Goal: Information Seeking & Learning: Understand process/instructions

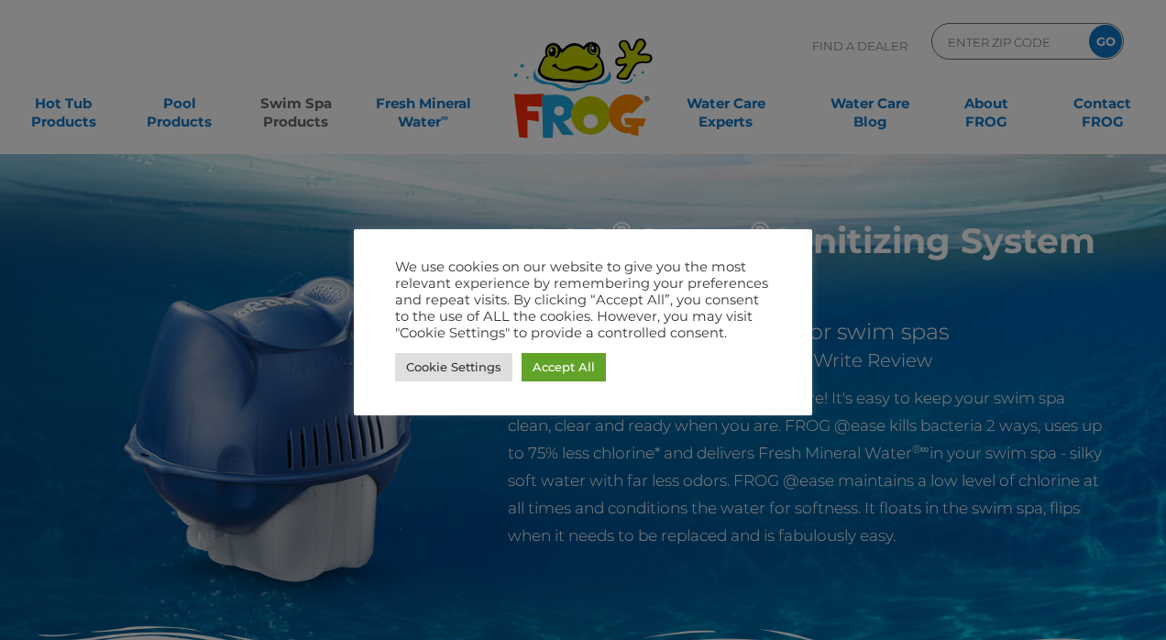
click at [300, 115] on div at bounding box center [583, 320] width 1166 height 640
click at [438, 366] on link "Cookie Settings" at bounding box center [453, 367] width 117 height 28
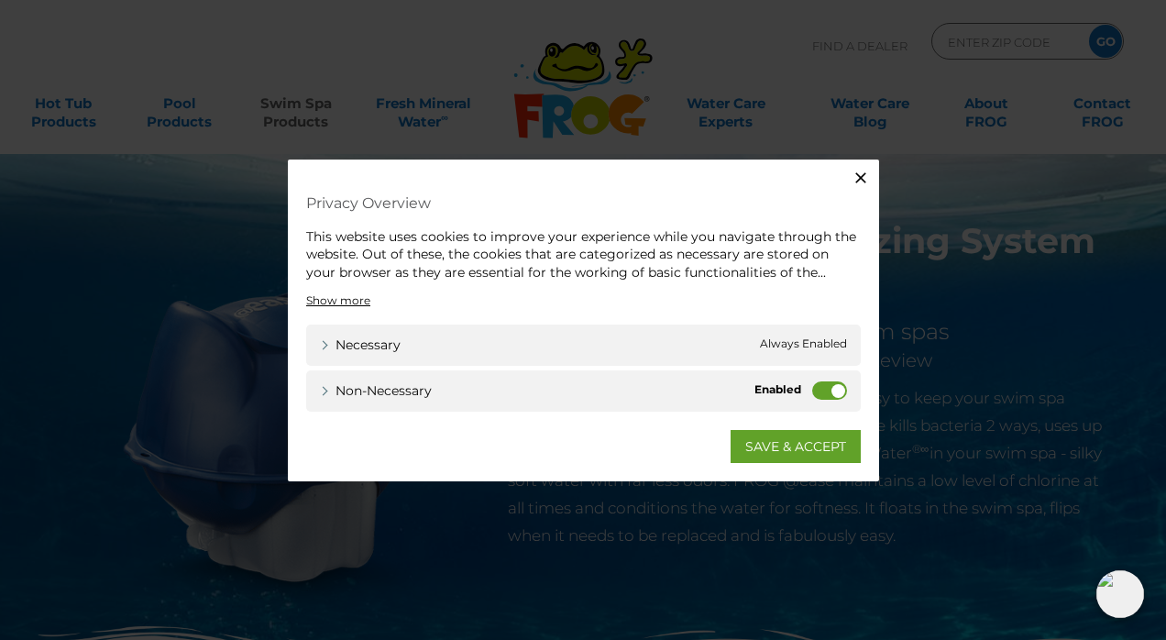
click at [829, 391] on label "Non-necessary" at bounding box center [829, 390] width 35 height 18
click at [0, 0] on input "Non-necessary" at bounding box center [0, 0] width 0 height 0
click at [786, 440] on link "SAVE & ACCEPT" at bounding box center [795, 446] width 130 height 33
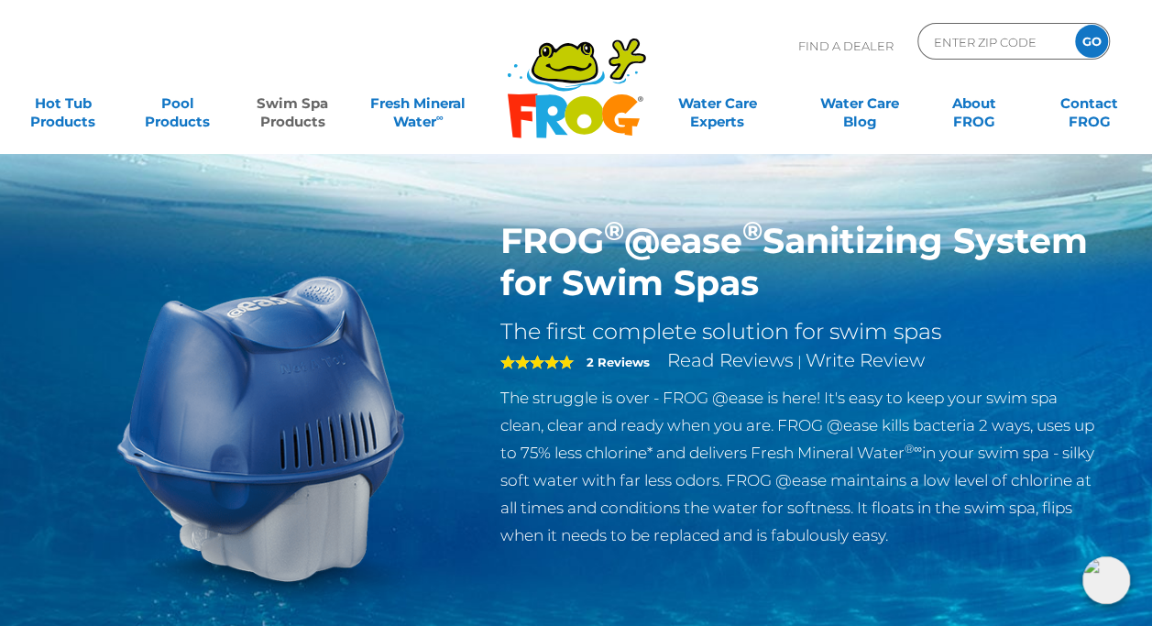
click at [284, 122] on link "Swim Spa Products" at bounding box center [291, 103] width 89 height 37
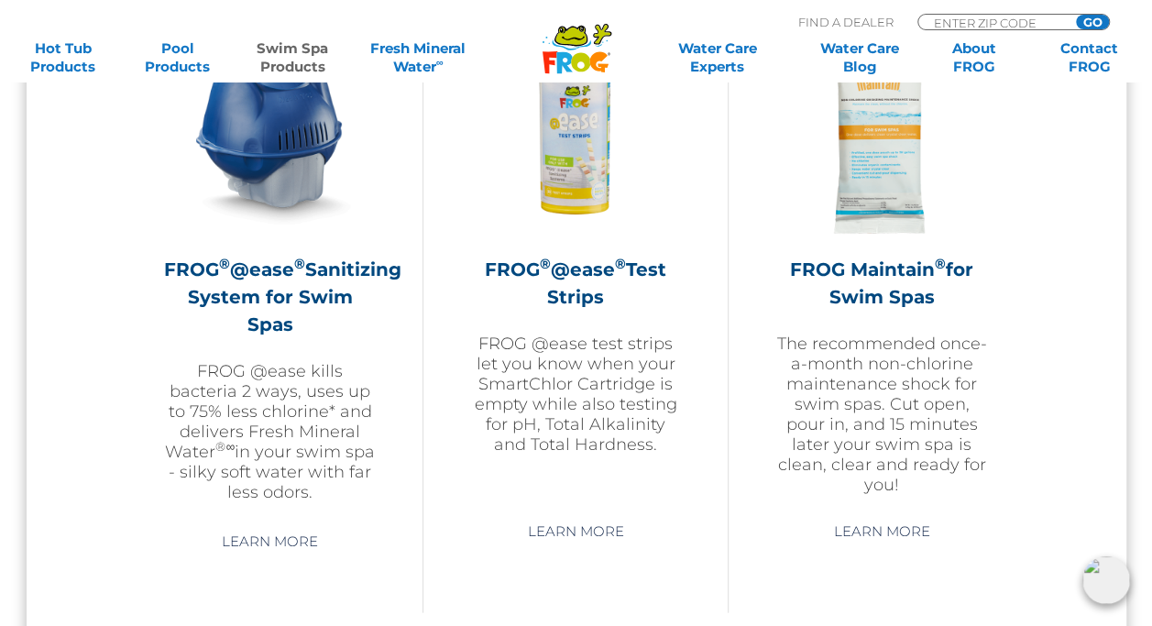
scroll to position [1758, 0]
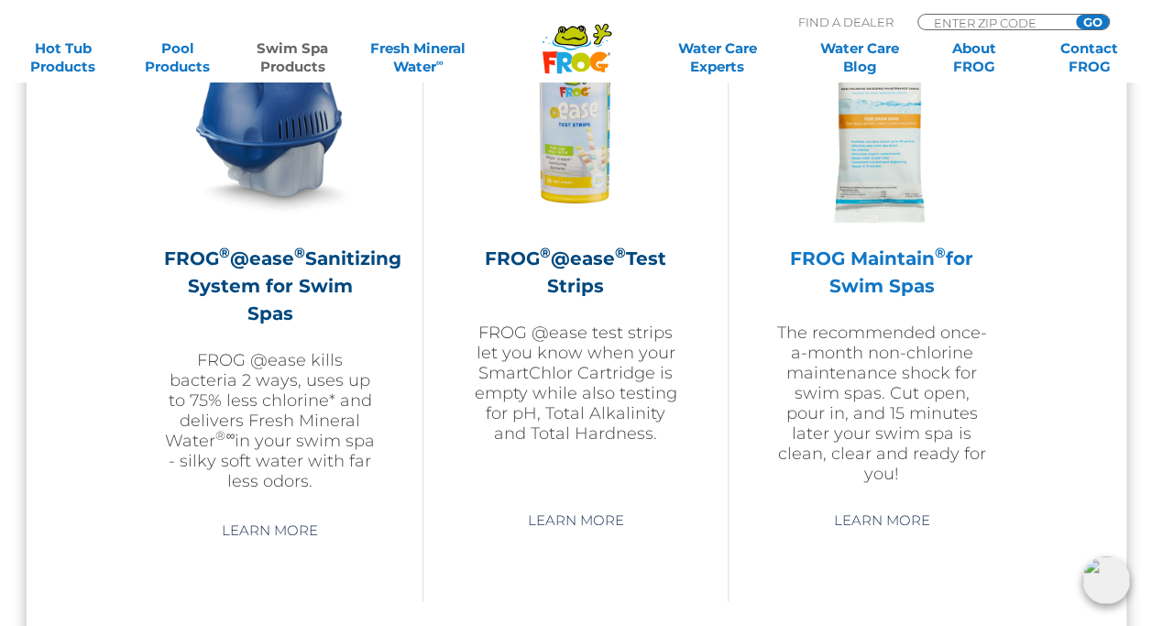
click at [869, 348] on p "The recommended once-a-month non-chlorine maintenance shock for swim spas. Cut …" at bounding box center [881, 403] width 214 height 161
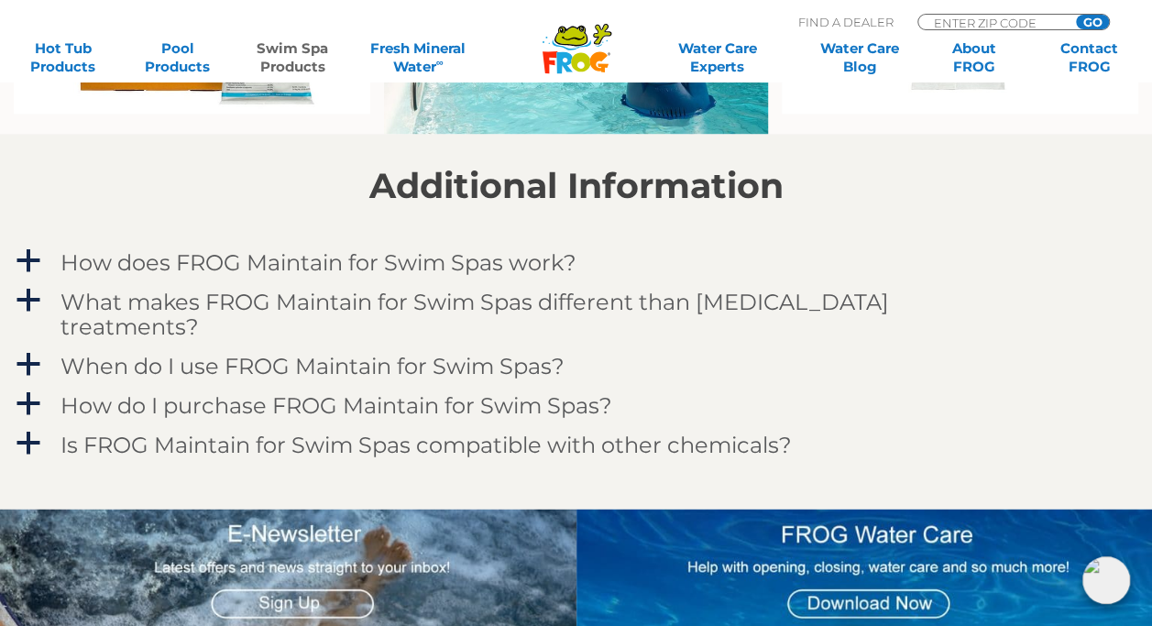
scroll to position [1468, 0]
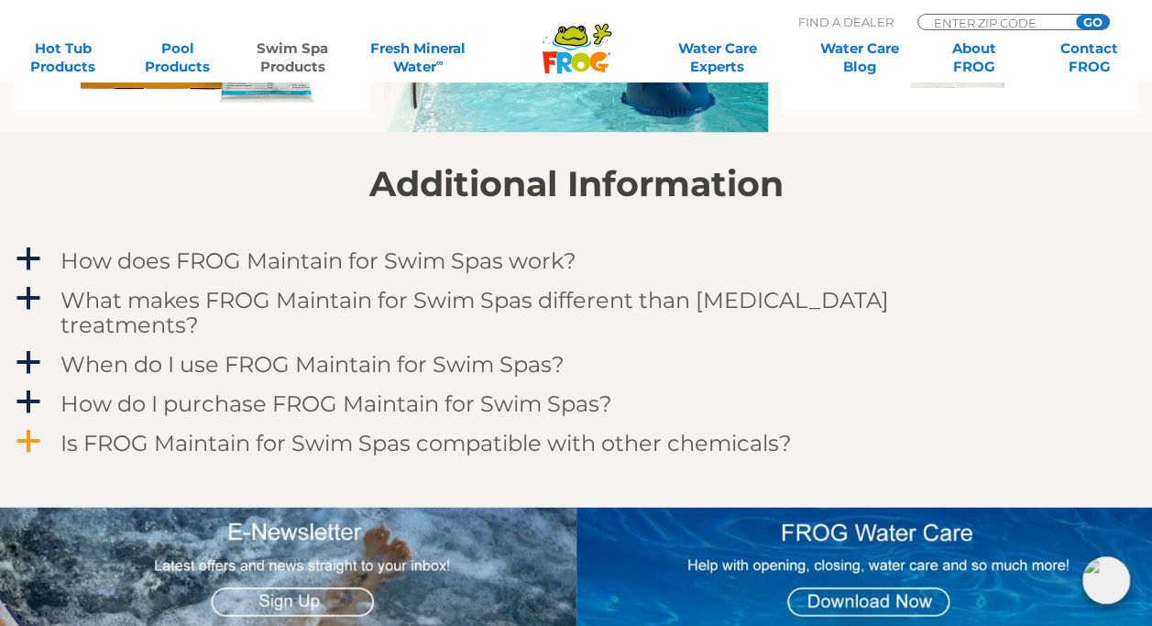
click at [39, 427] on span "a" at bounding box center [28, 440] width 27 height 27
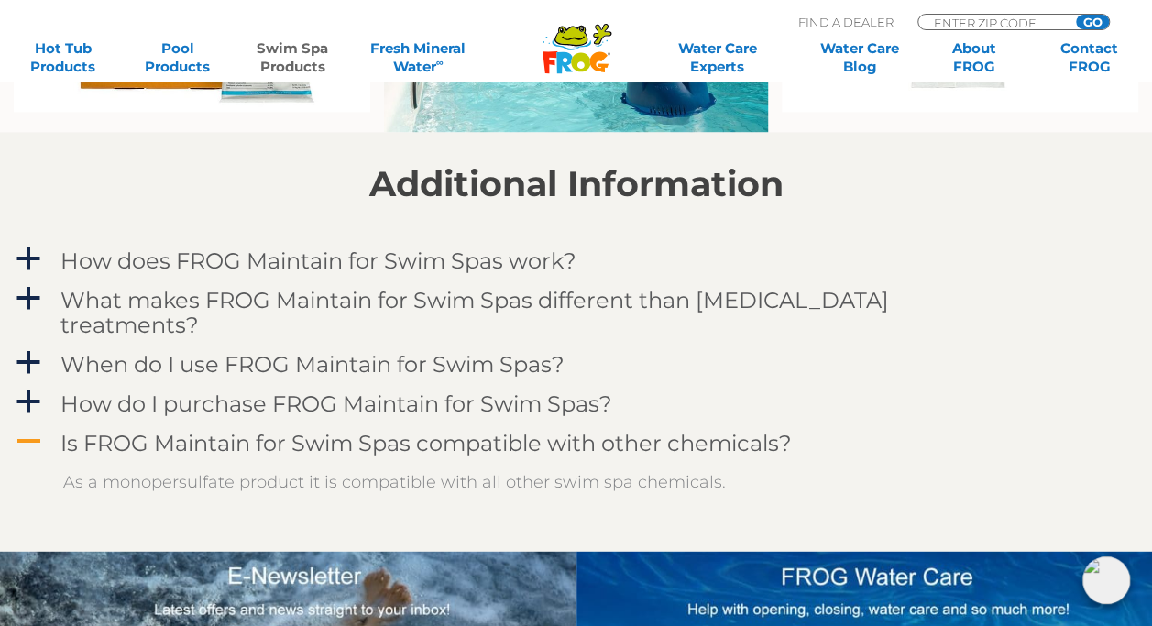
click at [39, 427] on span "A" at bounding box center [28, 440] width 27 height 27
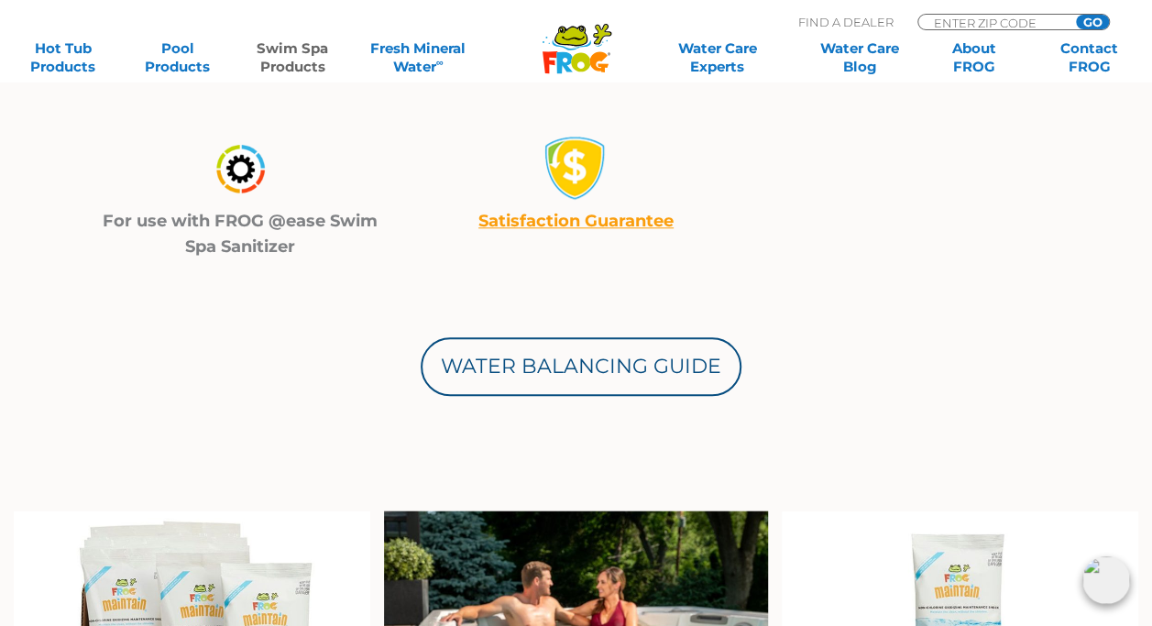
scroll to position [825, 0]
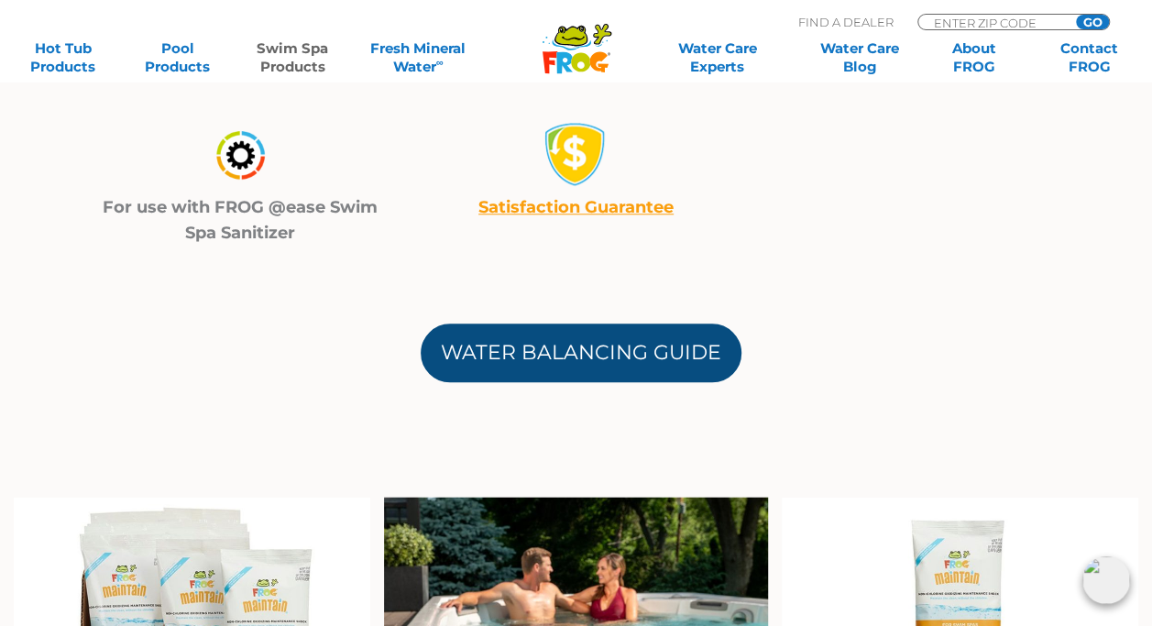
click at [544, 366] on link "Water Balancing Guide" at bounding box center [581, 353] width 321 height 59
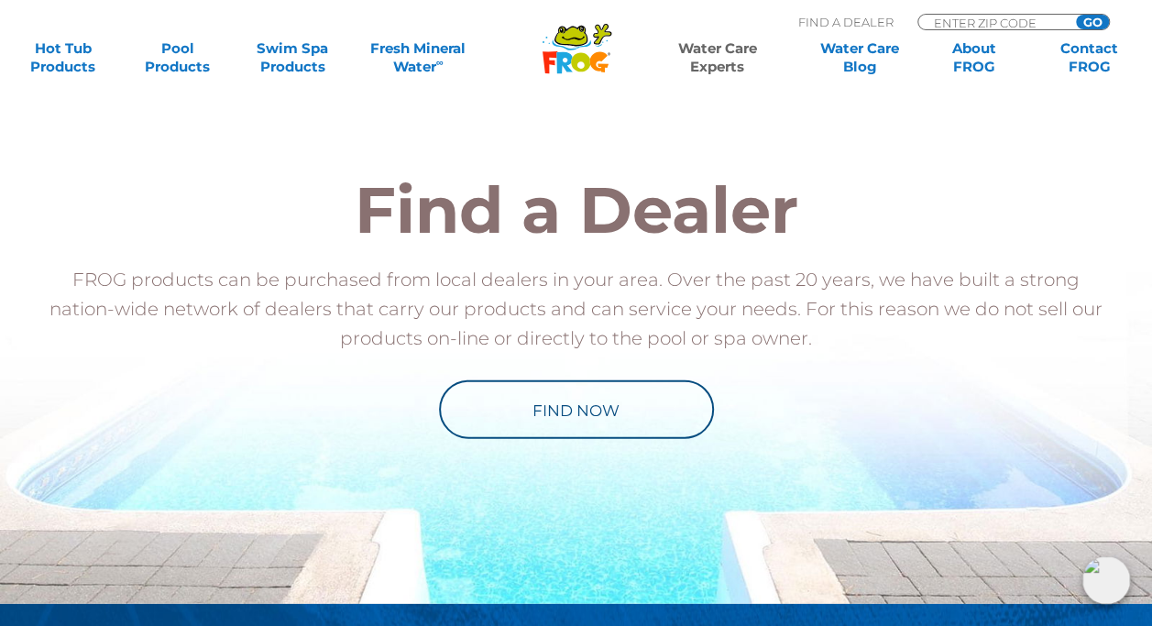
scroll to position [2011, 0]
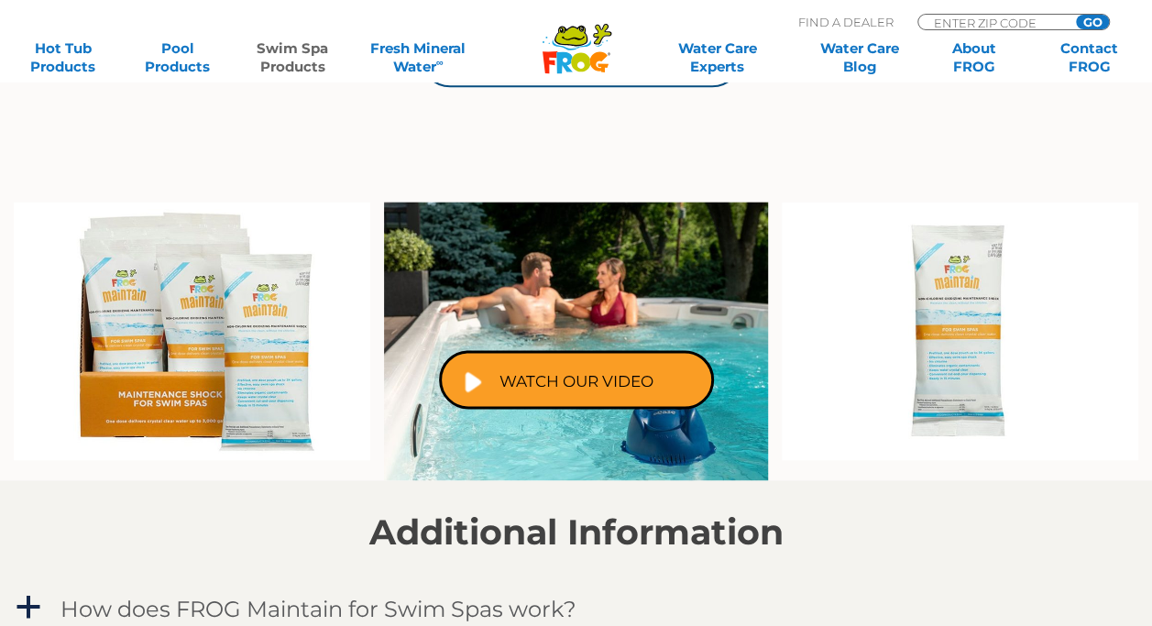
scroll to position [1133, 0]
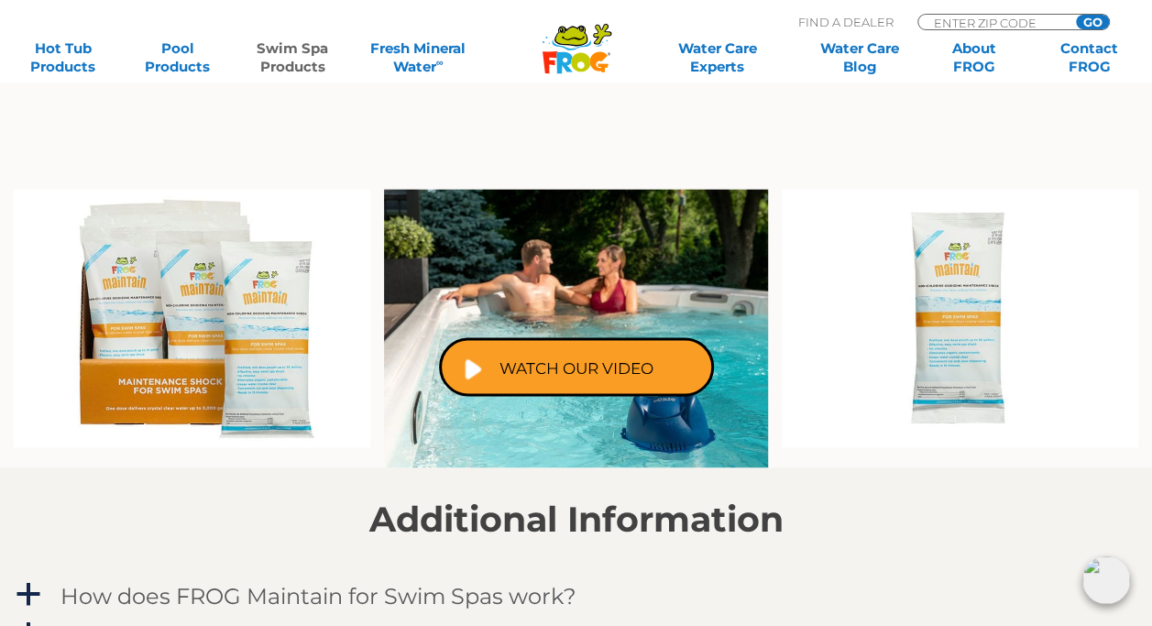
click at [975, 335] on img at bounding box center [960, 318] width 356 height 259
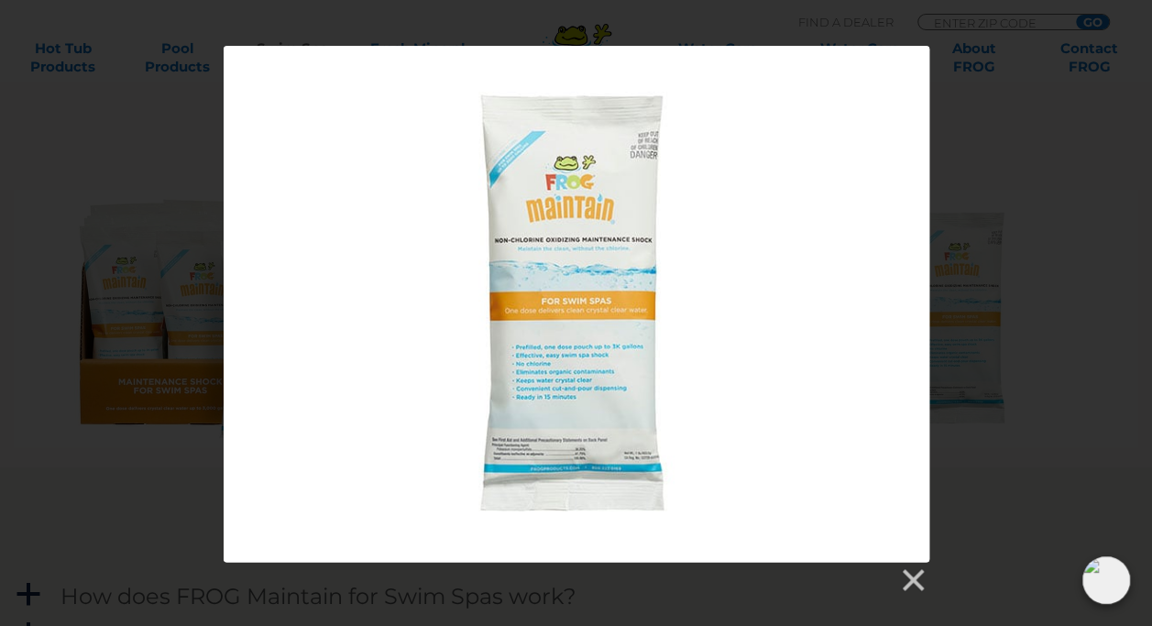
click at [1026, 247] on div at bounding box center [576, 320] width 1152 height 548
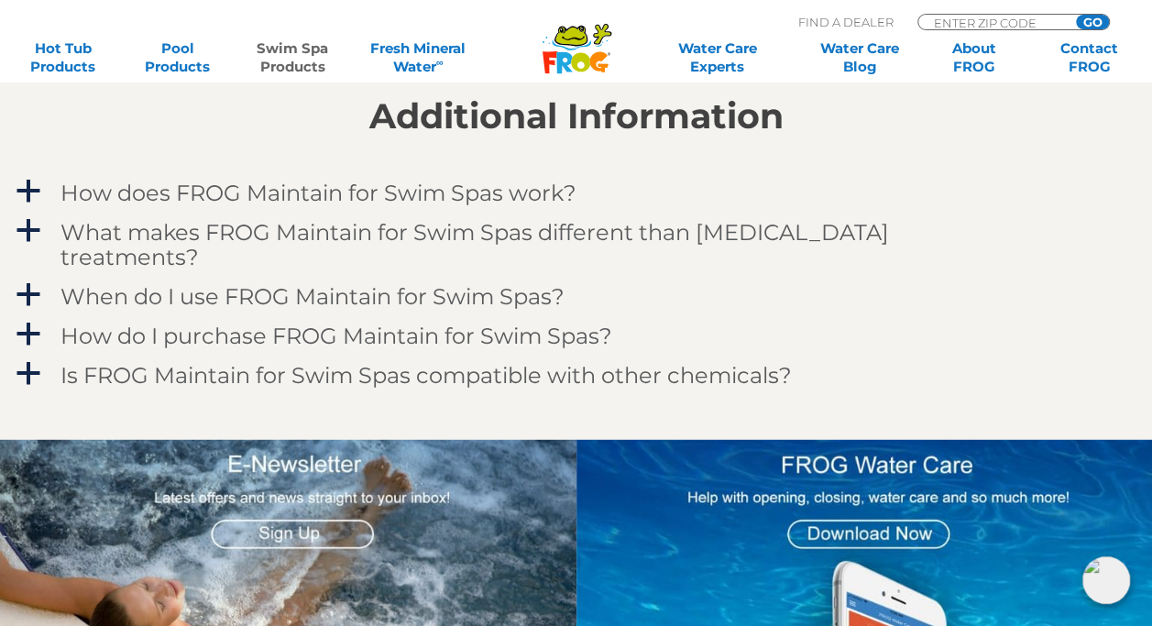
scroll to position [1537, 0]
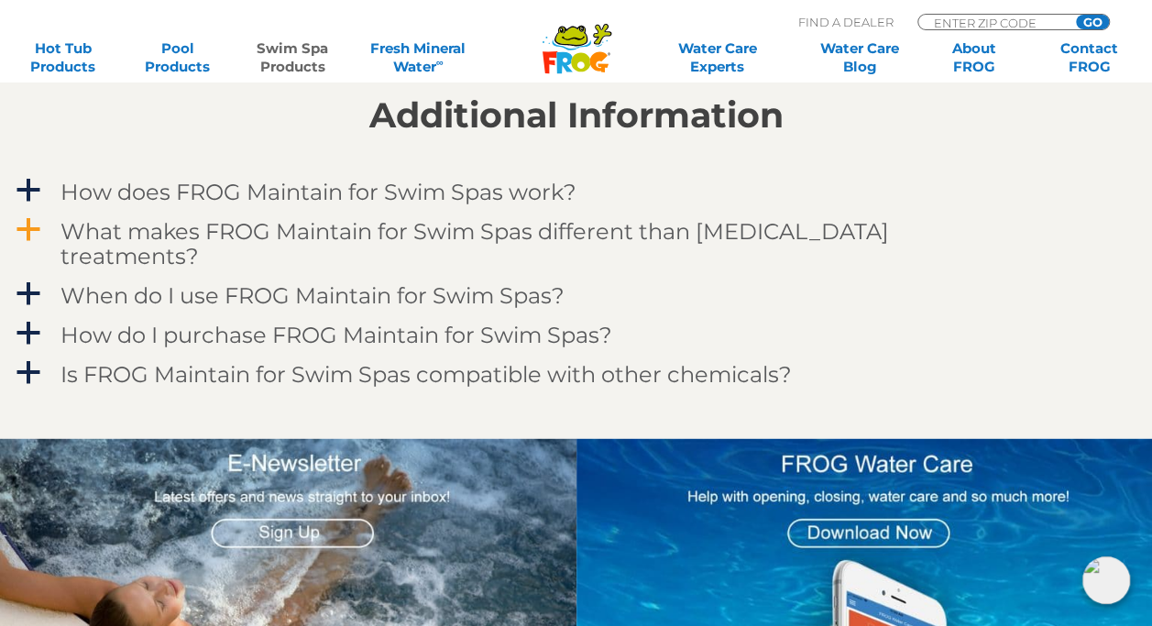
click at [30, 230] on span "a" at bounding box center [28, 228] width 27 height 27
